Goal: Task Accomplishment & Management: Manage account settings

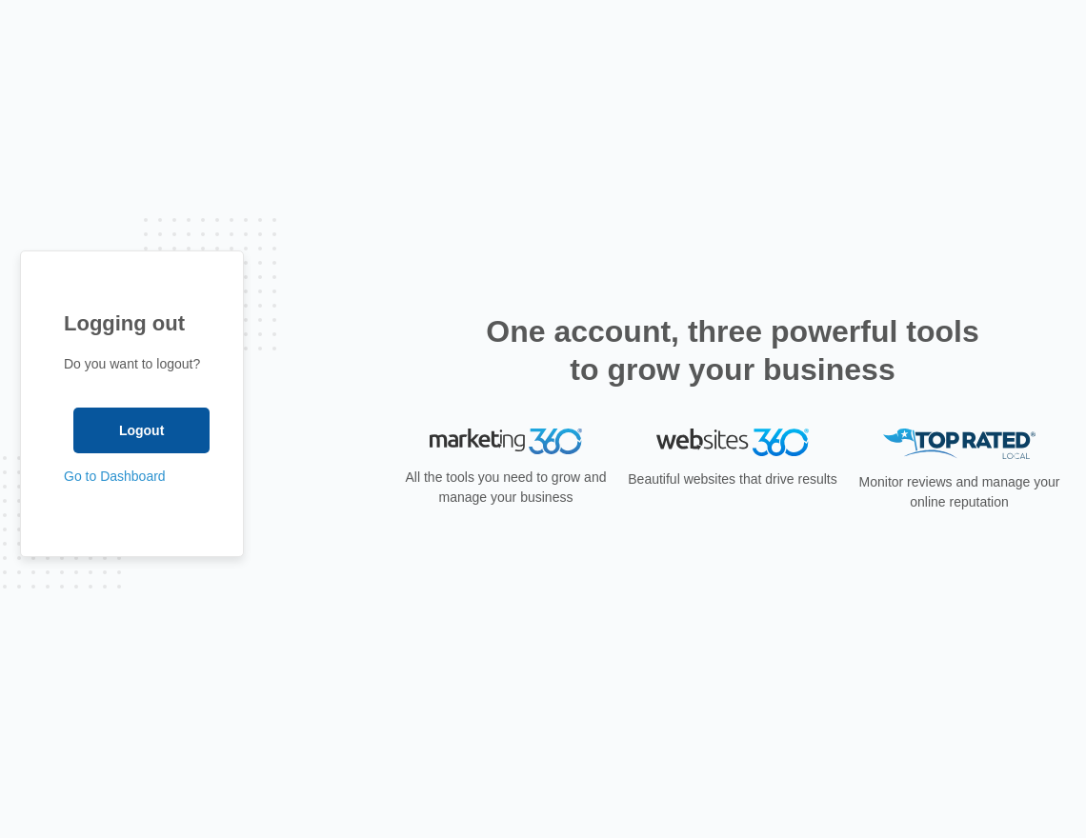
click at [150, 428] on input "Logout" at bounding box center [141, 431] width 136 height 46
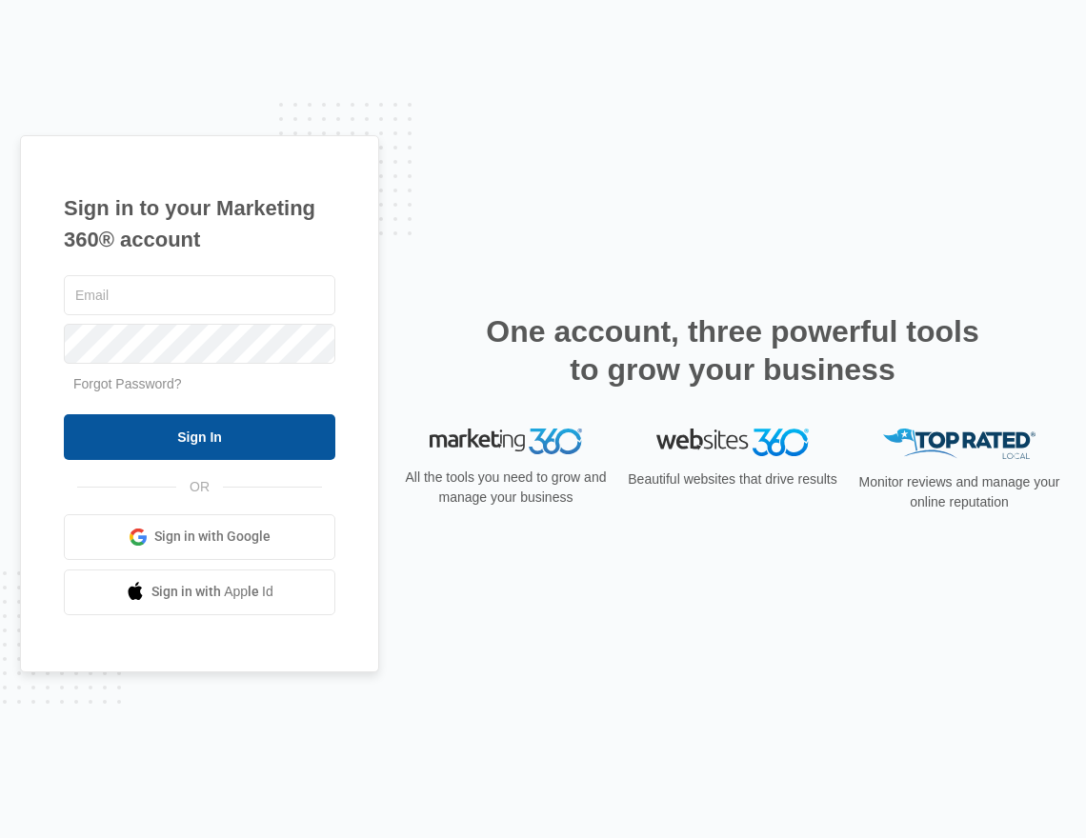
type input "[EMAIL_ADDRESS][DOMAIN_NAME]"
click at [196, 446] on input "Sign In" at bounding box center [199, 437] width 271 height 46
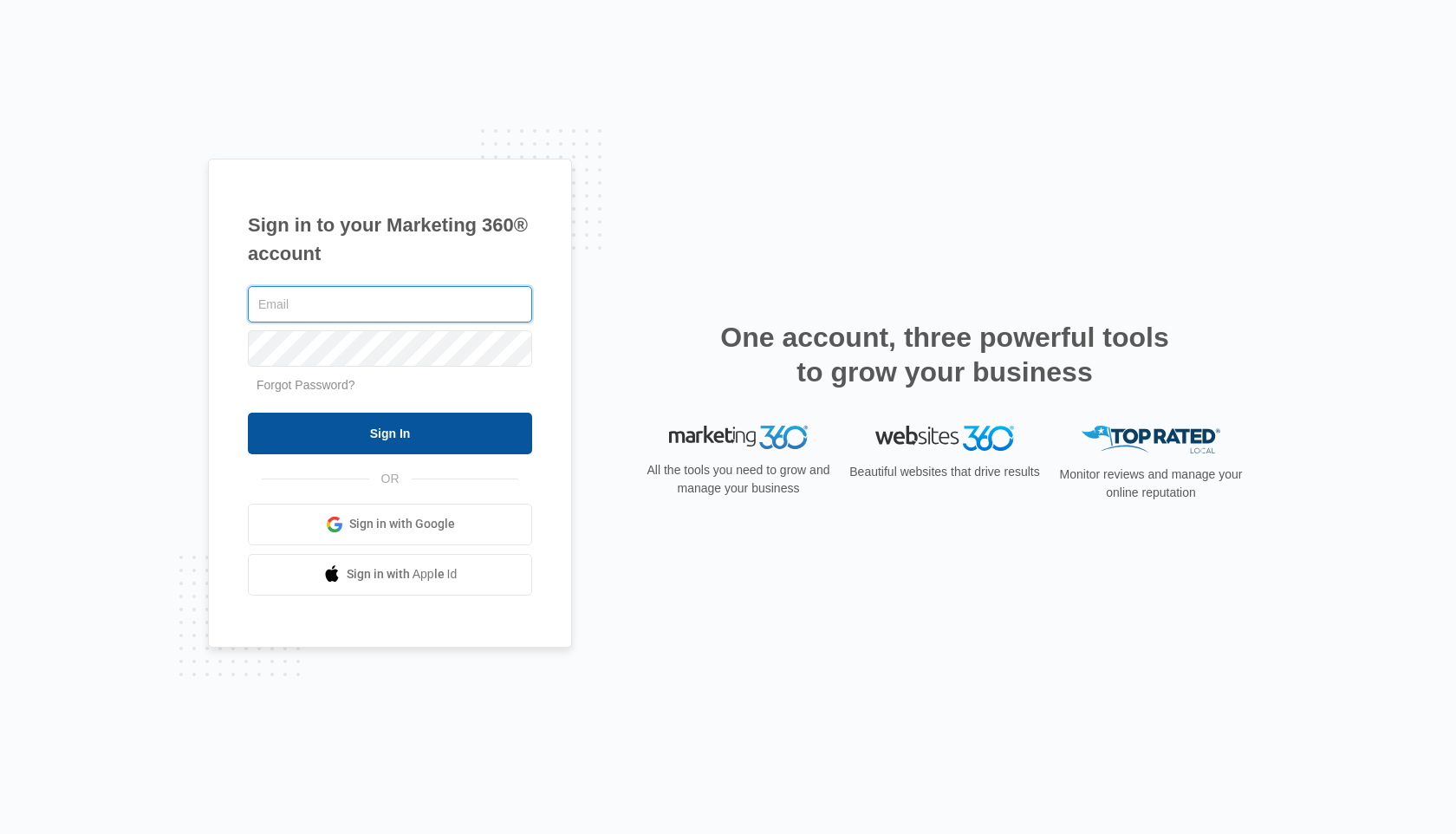
type input "[EMAIL_ADDRESS][DOMAIN_NAME]"
click at [403, 421] on input "Sign In" at bounding box center [389, 433] width 284 height 42
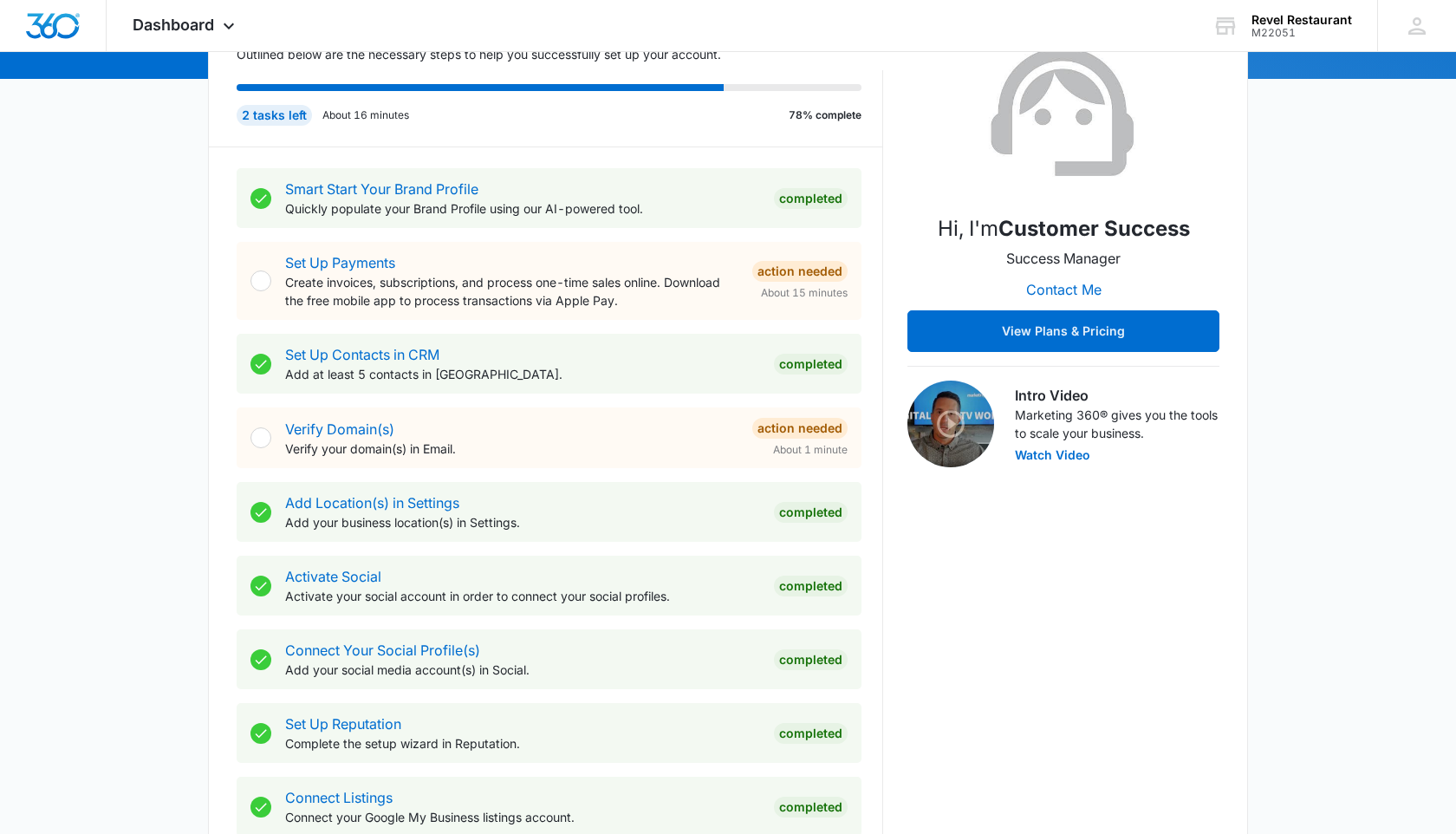
scroll to position [235, 0]
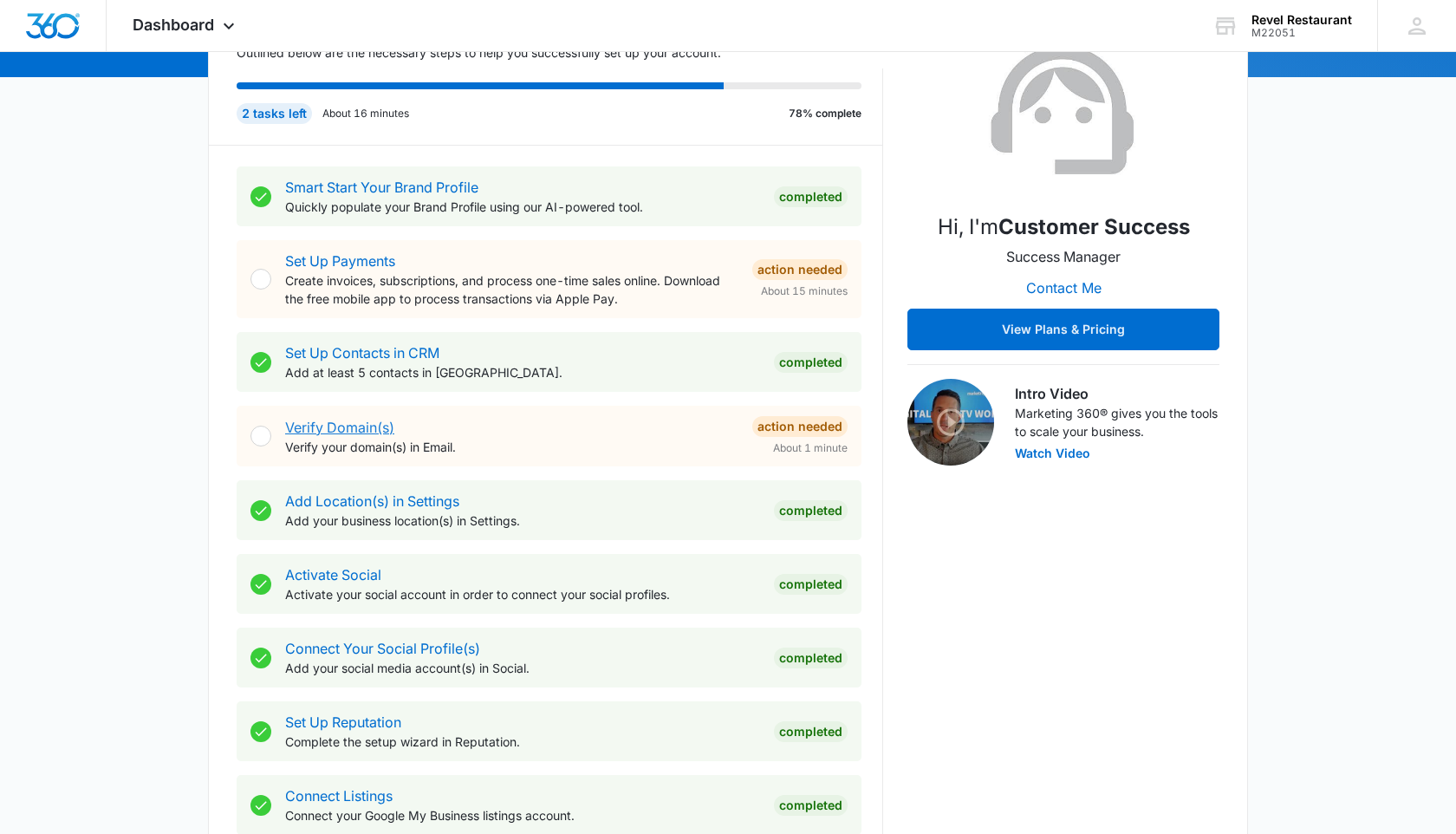
click at [392, 431] on link "Verify Domain(s)" at bounding box center [339, 427] width 109 height 17
